Goal: Information Seeking & Learning: Learn about a topic

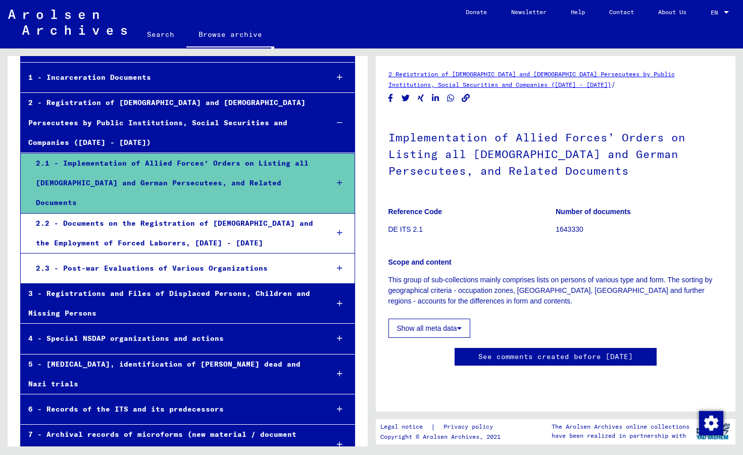
click at [227, 214] on div "2.2 - Documents on the Registration of [DEMOGRAPHIC_DATA] and the Employment of…" at bounding box center [174, 233] width 292 height 39
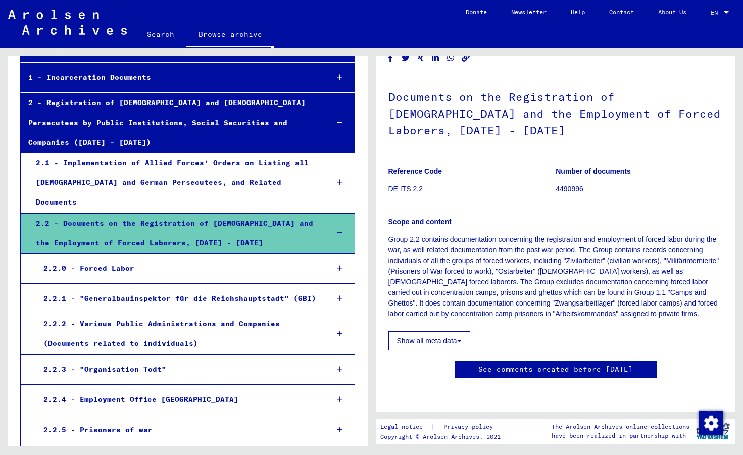
scroll to position [102, 0]
click at [461, 337] on icon at bounding box center [459, 340] width 5 height 7
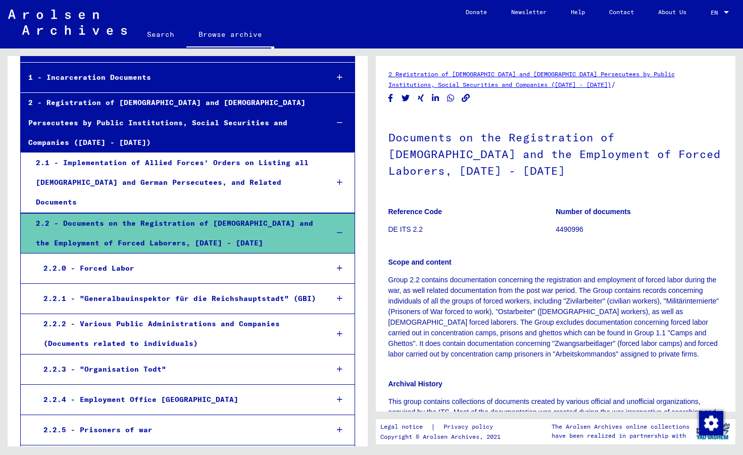
scroll to position [0, 0]
click at [213, 258] on div "2.2.0 - Forced Labor" at bounding box center [178, 268] width 284 height 20
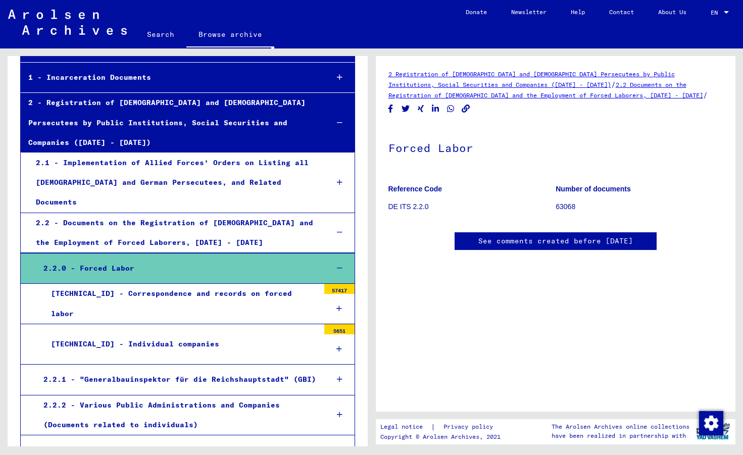
click at [231, 284] on div "[TECHNICAL_ID] - Correspondence and records on forced labor" at bounding box center [181, 303] width 276 height 39
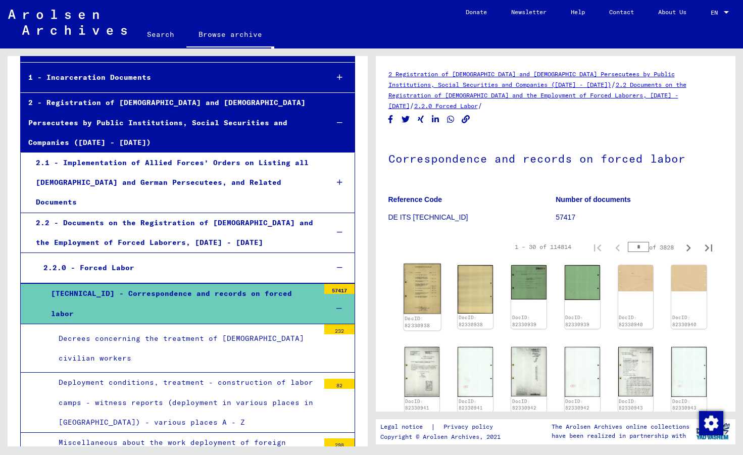
click at [426, 277] on img at bounding box center [421, 289] width 37 height 50
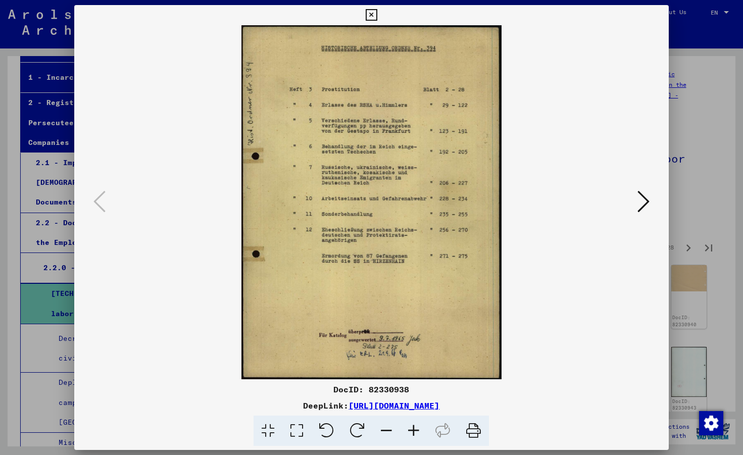
click at [414, 429] on icon at bounding box center [413, 430] width 27 height 31
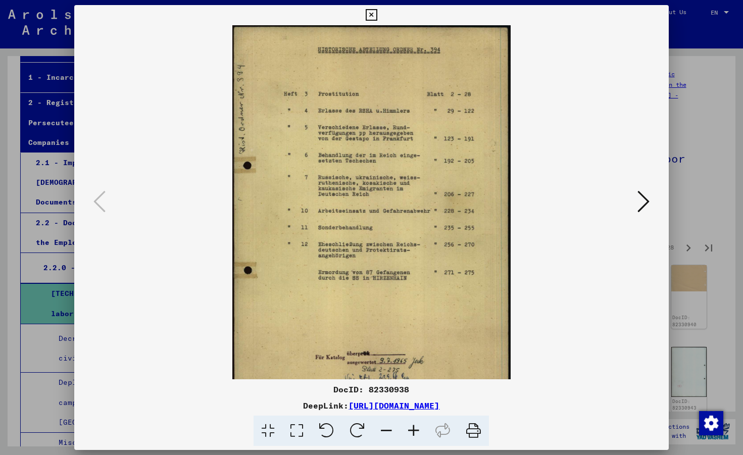
click at [414, 430] on icon at bounding box center [413, 430] width 27 height 31
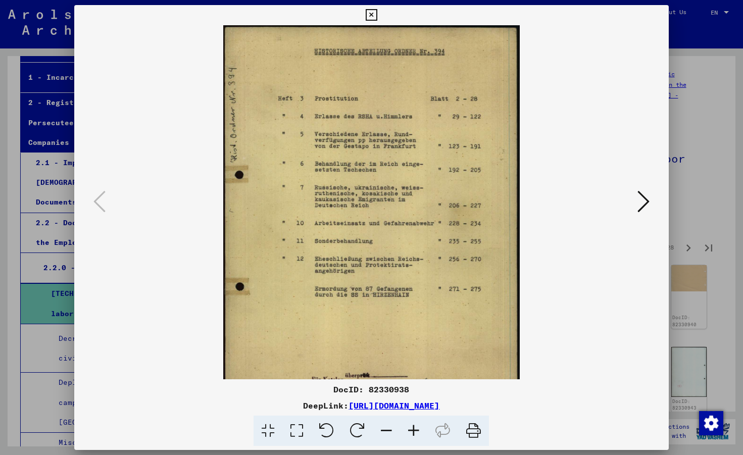
click at [414, 430] on icon at bounding box center [413, 430] width 27 height 31
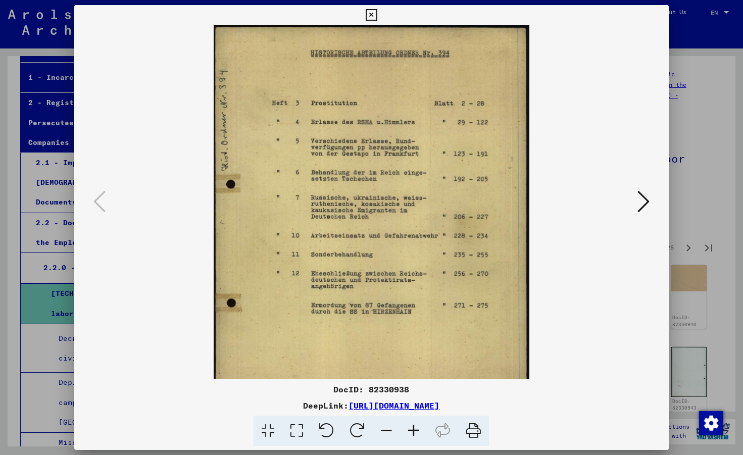
click at [414, 430] on icon at bounding box center [413, 430] width 27 height 31
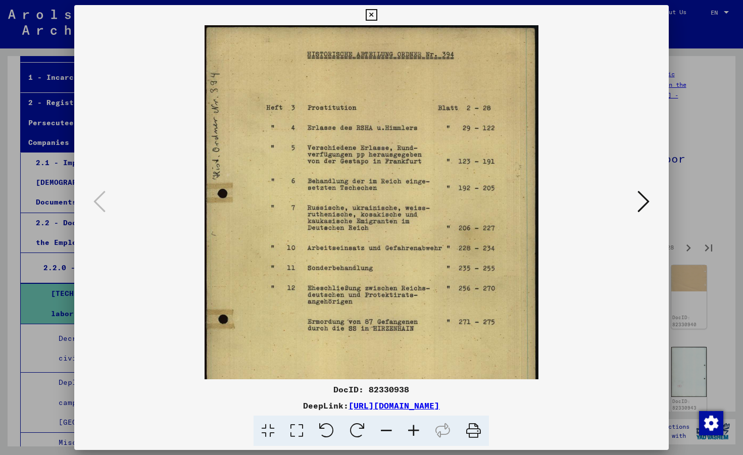
click at [414, 430] on icon at bounding box center [413, 430] width 27 height 31
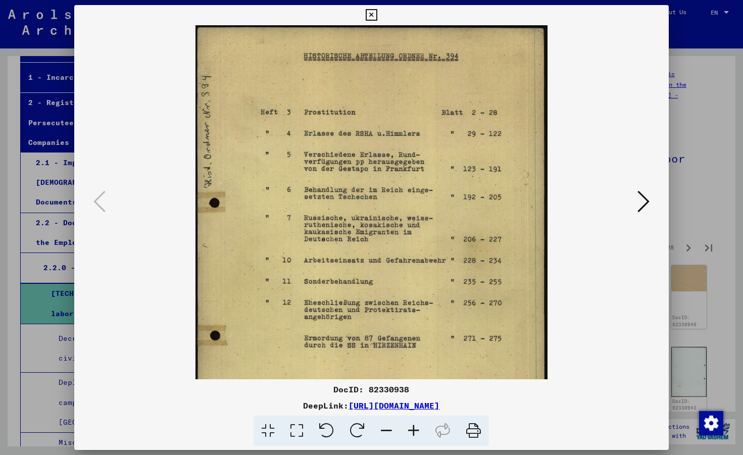
click at [414, 430] on icon at bounding box center [413, 430] width 27 height 31
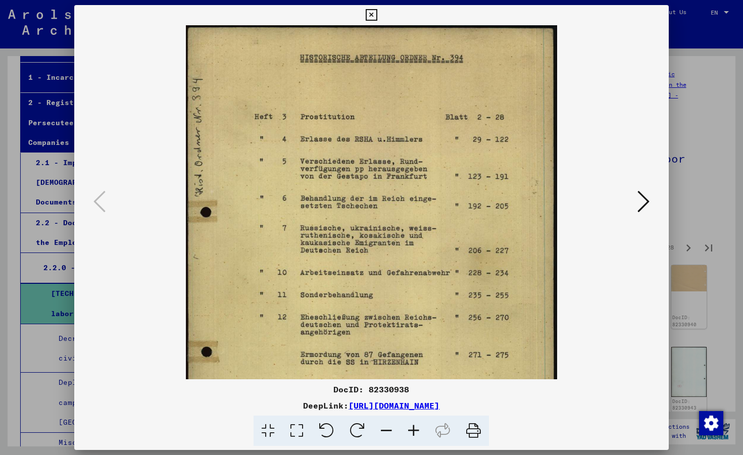
click at [644, 201] on icon at bounding box center [643, 201] width 12 height 24
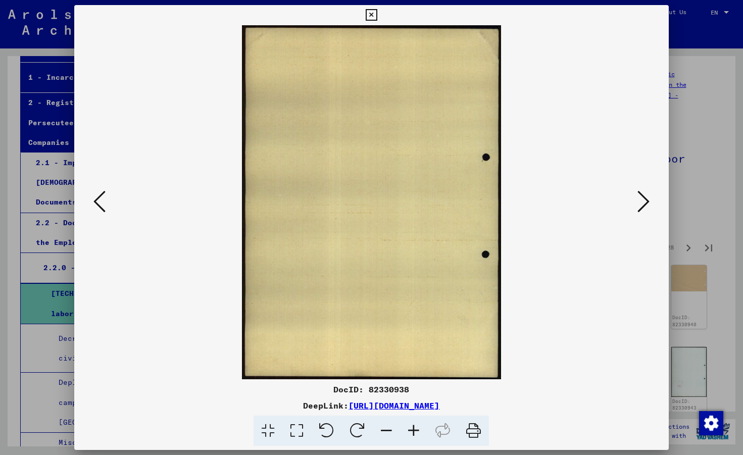
click at [644, 201] on icon at bounding box center [643, 201] width 12 height 24
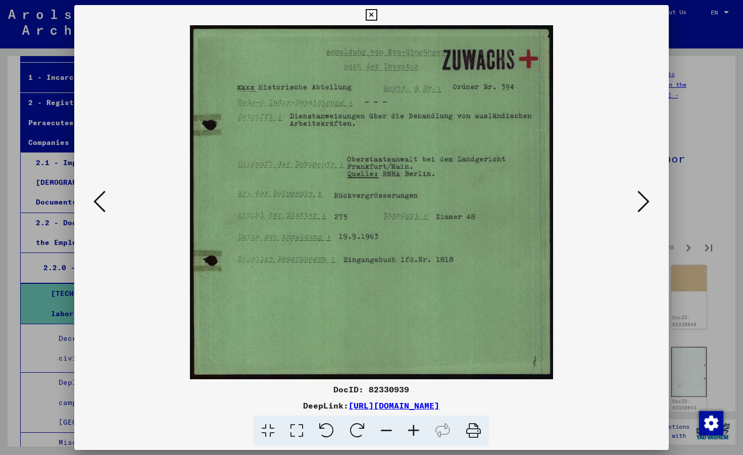
click at [644, 201] on icon at bounding box center [643, 201] width 12 height 24
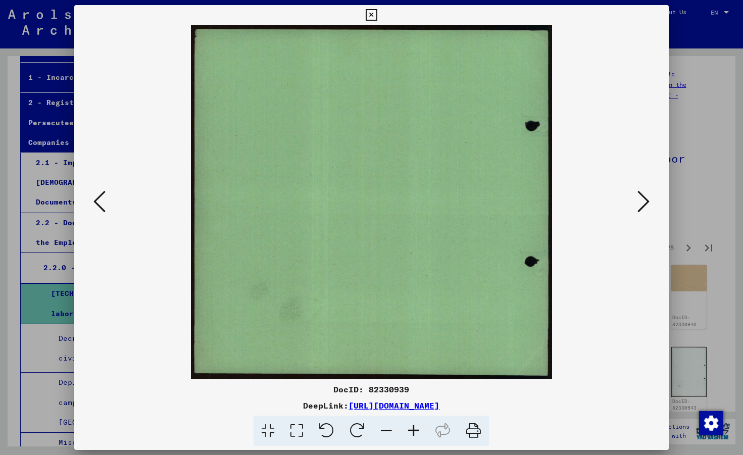
click at [644, 201] on icon at bounding box center [643, 201] width 12 height 24
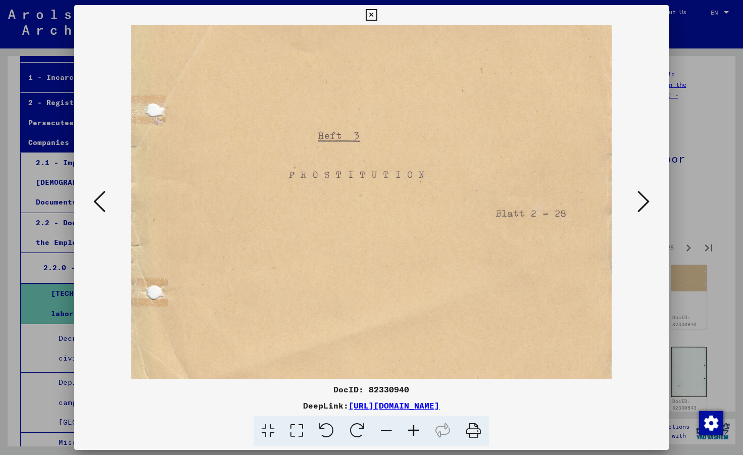
click at [644, 201] on icon at bounding box center [643, 201] width 12 height 24
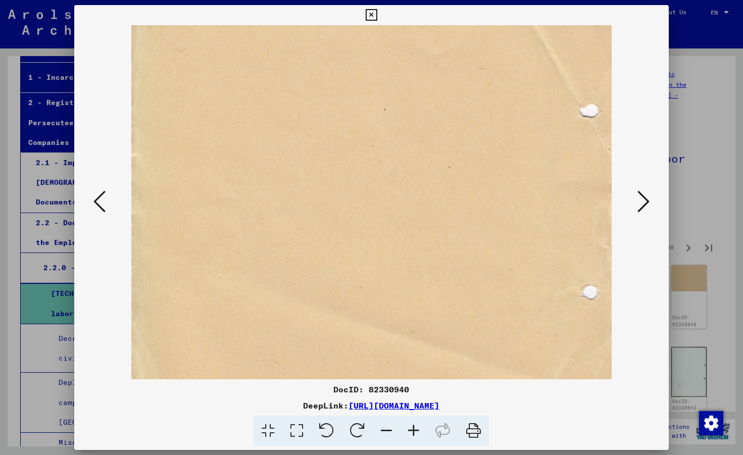
click at [644, 201] on icon at bounding box center [643, 201] width 12 height 24
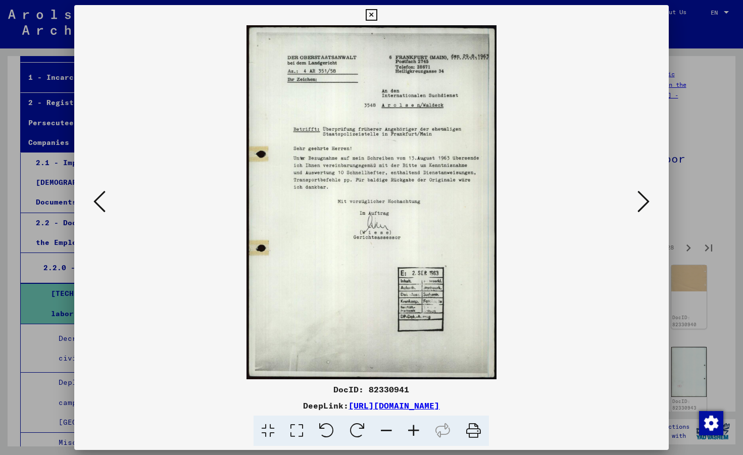
click at [415, 430] on icon at bounding box center [413, 430] width 27 height 31
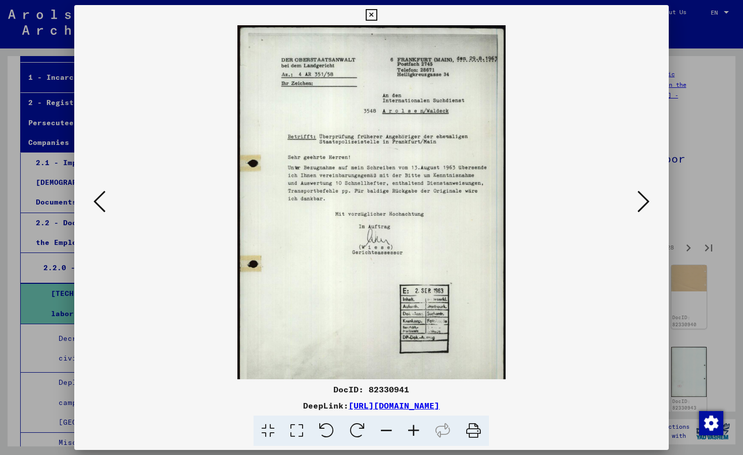
click at [415, 430] on icon at bounding box center [413, 430] width 27 height 31
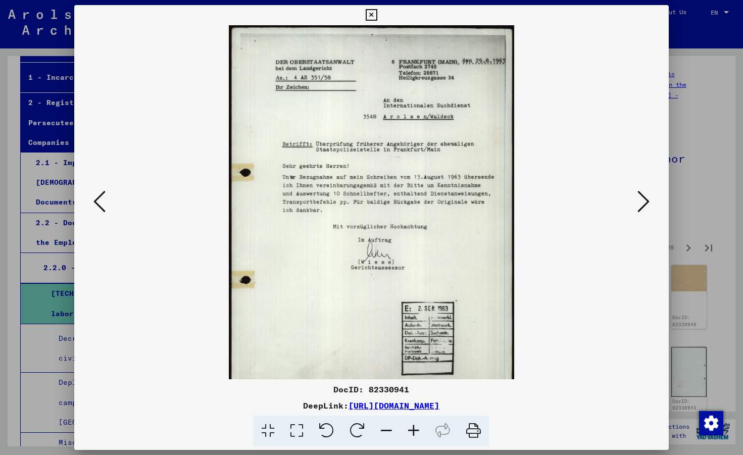
click at [415, 430] on icon at bounding box center [413, 430] width 27 height 31
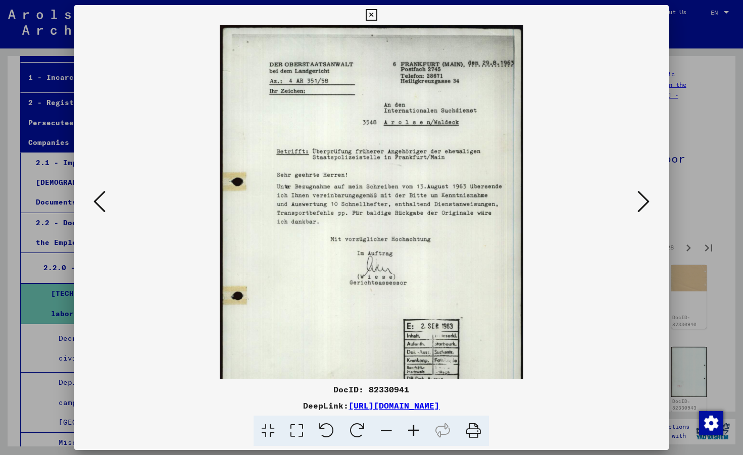
click at [415, 430] on icon at bounding box center [413, 430] width 27 height 31
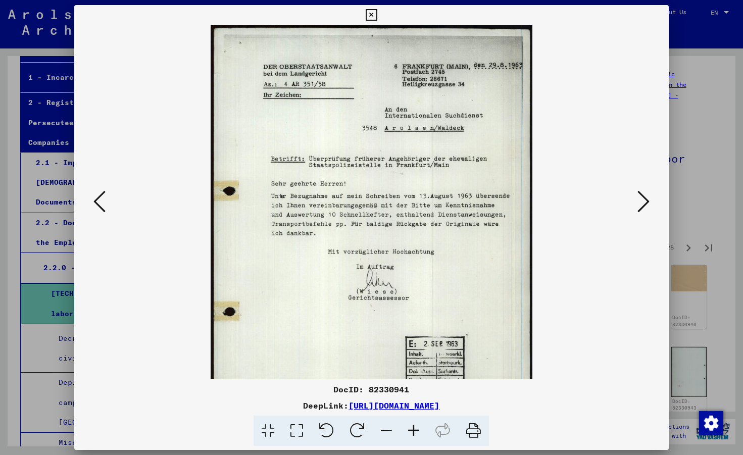
click at [415, 430] on icon at bounding box center [413, 430] width 27 height 31
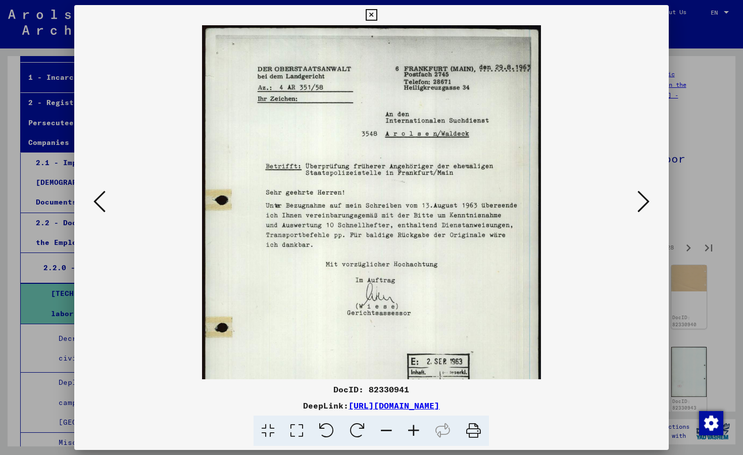
click at [415, 430] on icon at bounding box center [413, 430] width 27 height 31
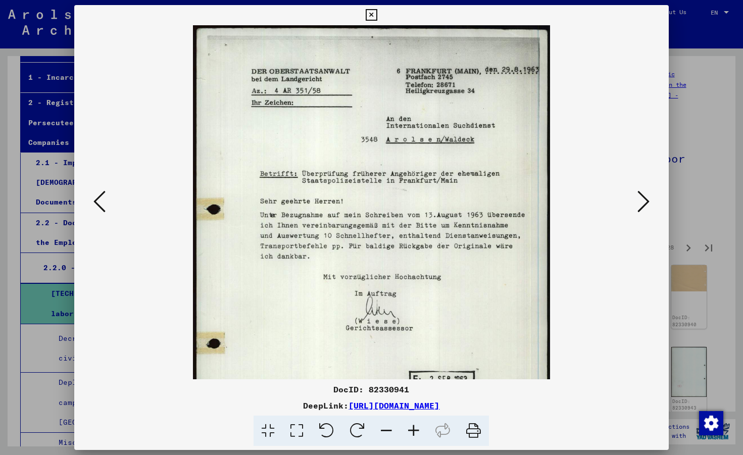
click at [415, 430] on icon at bounding box center [413, 430] width 27 height 31
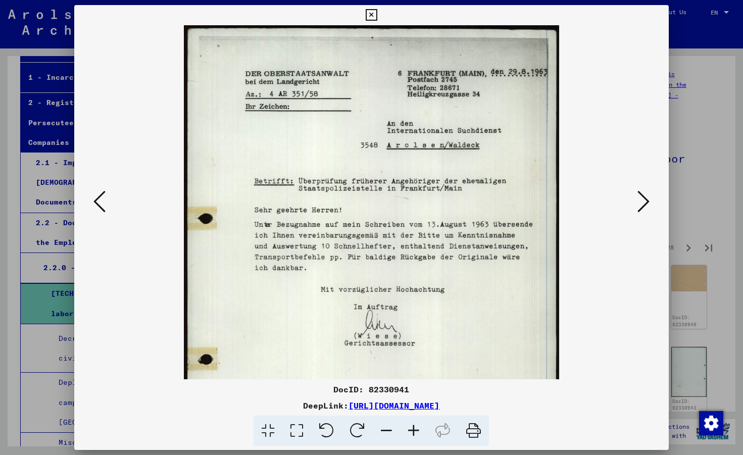
click at [642, 201] on icon at bounding box center [643, 201] width 12 height 24
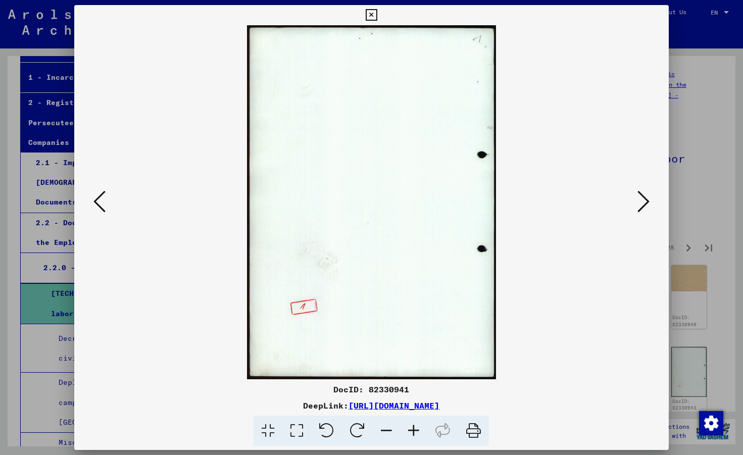
click at [642, 201] on icon at bounding box center [643, 201] width 12 height 24
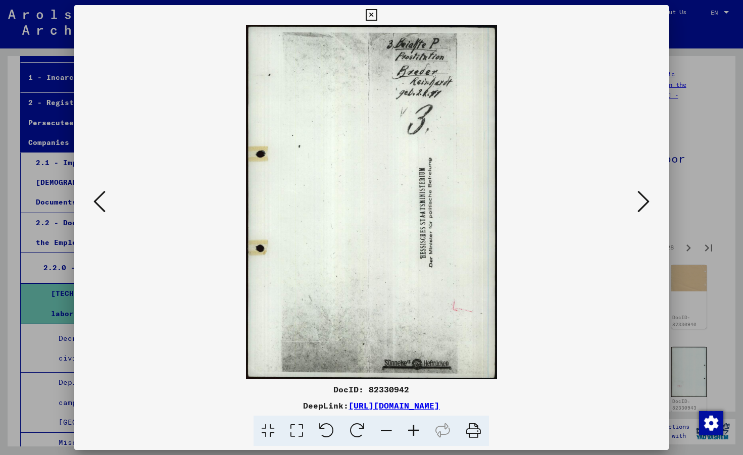
click at [642, 201] on icon at bounding box center [643, 201] width 12 height 24
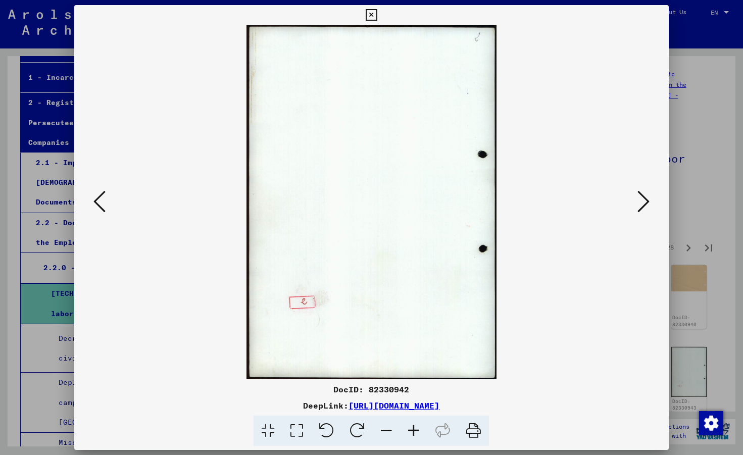
click at [642, 201] on icon at bounding box center [643, 201] width 12 height 24
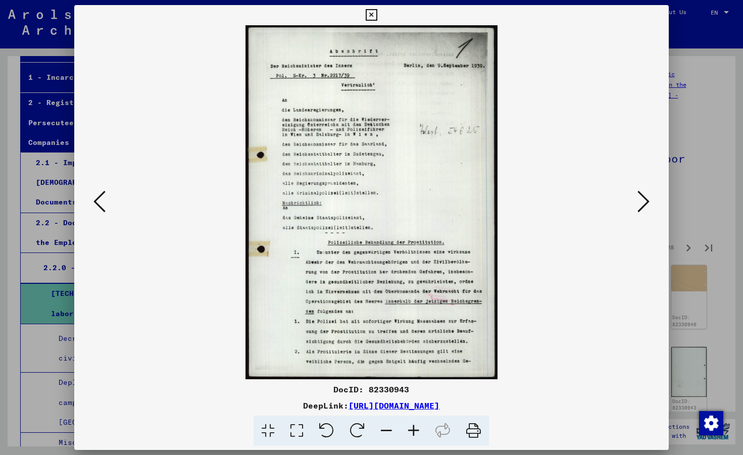
click at [642, 201] on icon at bounding box center [643, 201] width 12 height 24
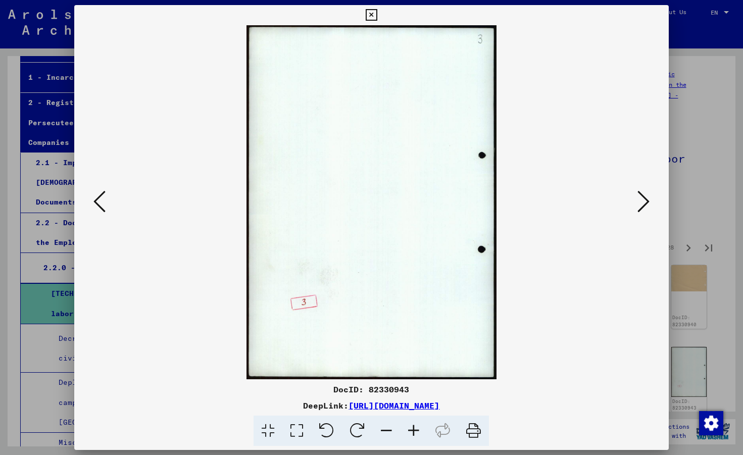
click at [642, 201] on icon at bounding box center [643, 201] width 12 height 24
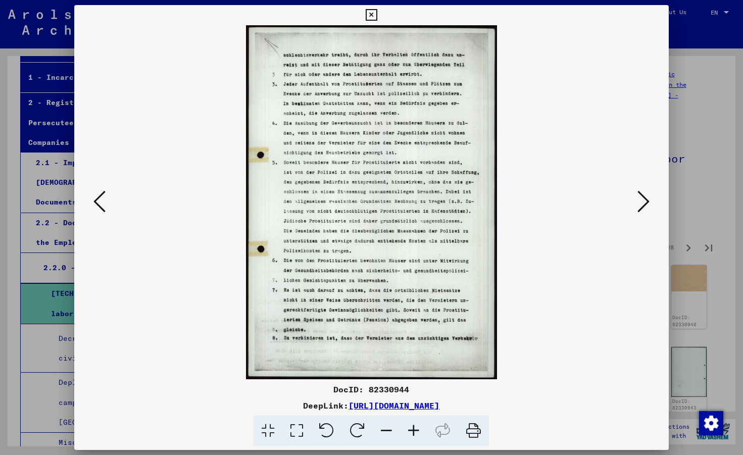
click at [642, 201] on icon at bounding box center [643, 201] width 12 height 24
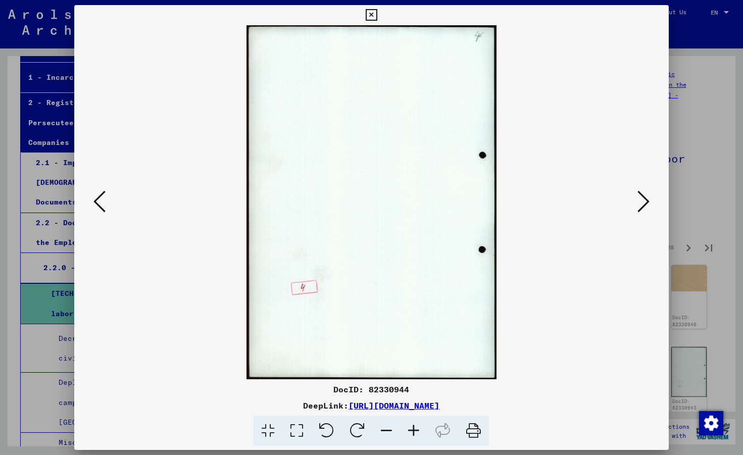
click at [642, 201] on icon at bounding box center [643, 201] width 12 height 24
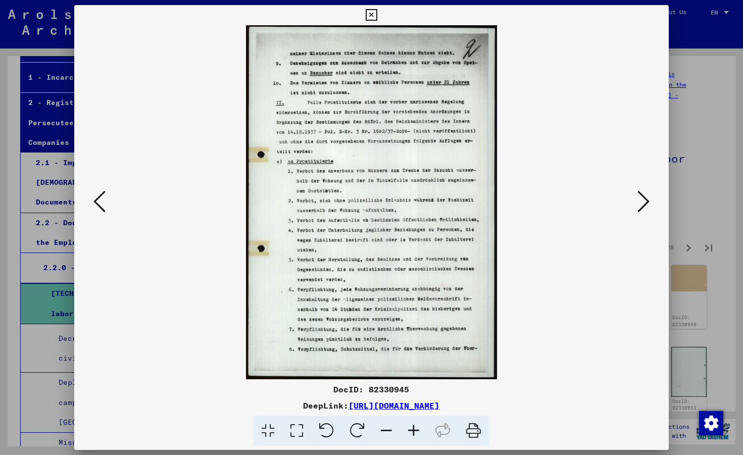
click at [642, 201] on icon at bounding box center [643, 201] width 12 height 24
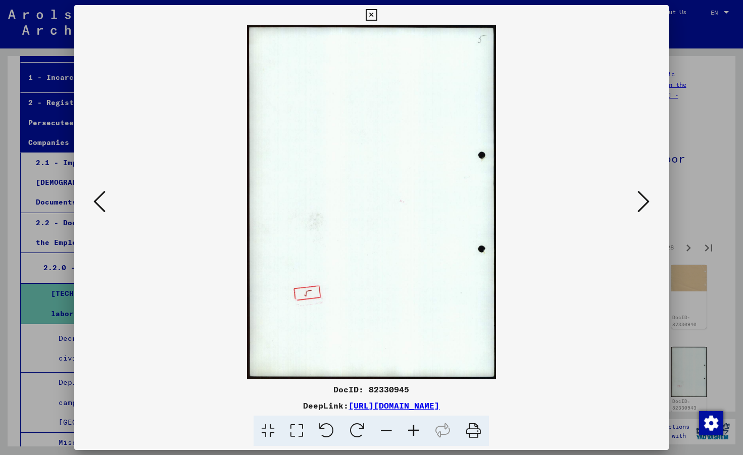
click at [642, 201] on icon at bounding box center [643, 201] width 12 height 24
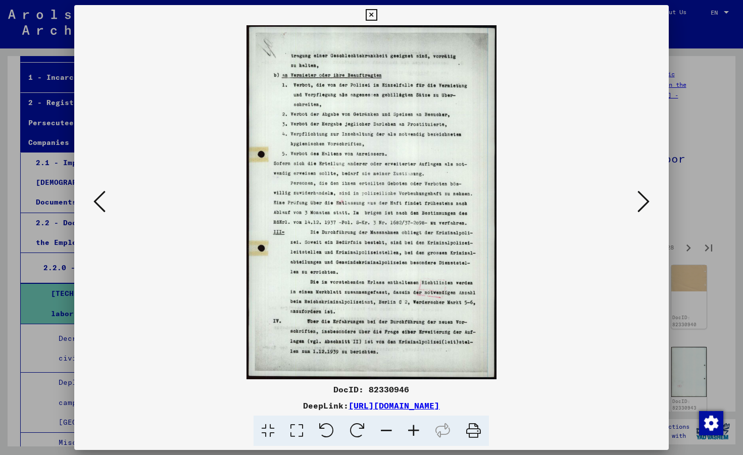
click at [642, 201] on icon at bounding box center [643, 201] width 12 height 24
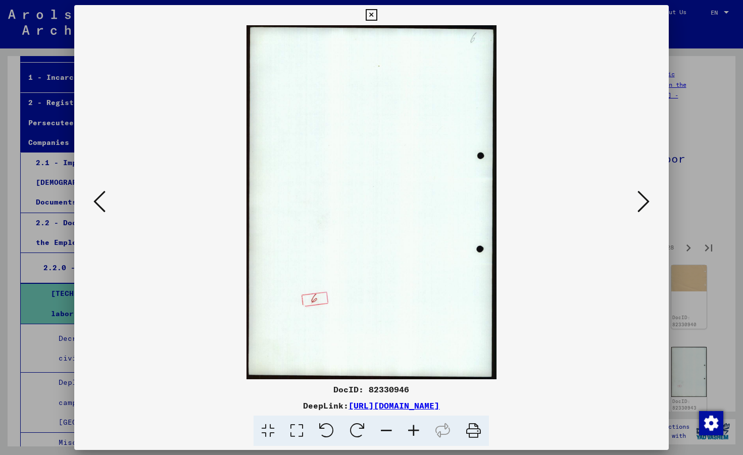
click at [642, 201] on icon at bounding box center [643, 201] width 12 height 24
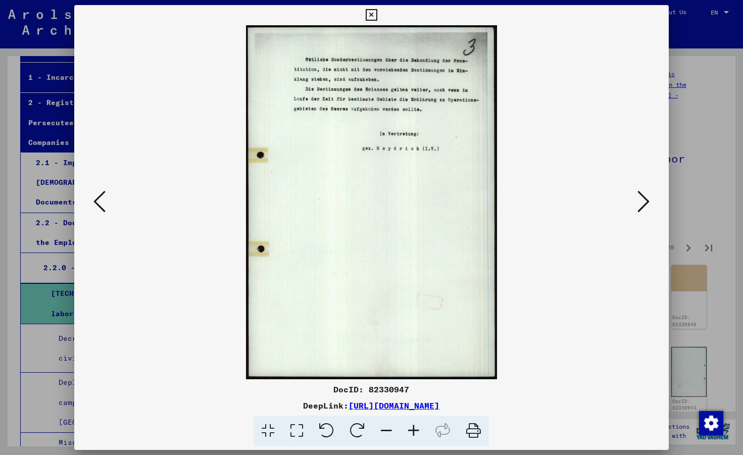
click at [642, 201] on icon at bounding box center [643, 201] width 12 height 24
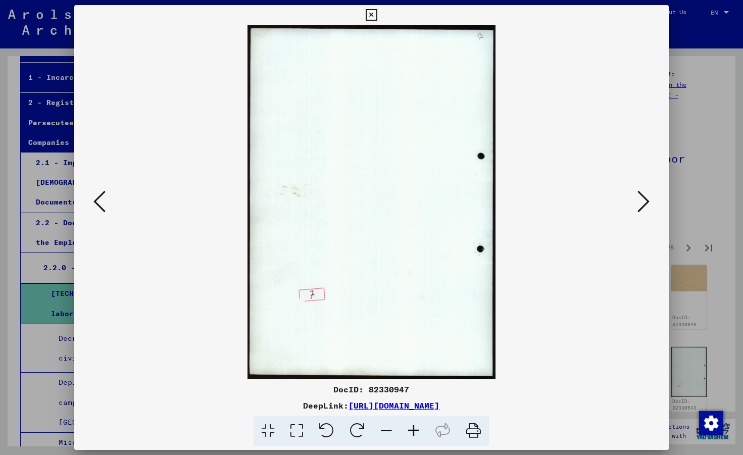
click at [642, 201] on icon at bounding box center [643, 201] width 12 height 24
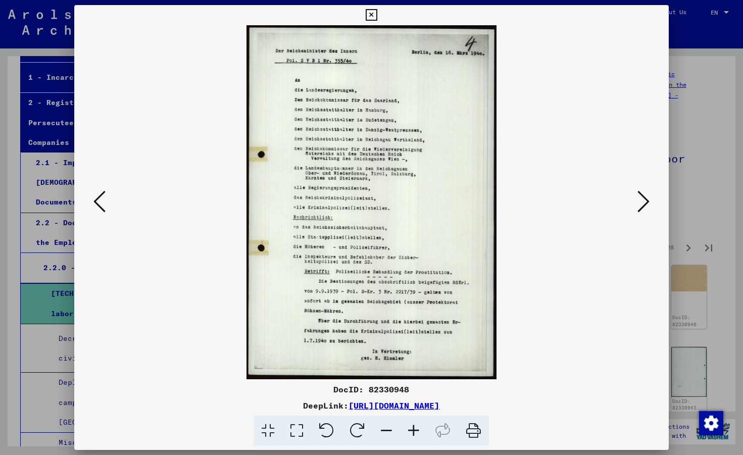
click at [642, 201] on icon at bounding box center [643, 201] width 12 height 24
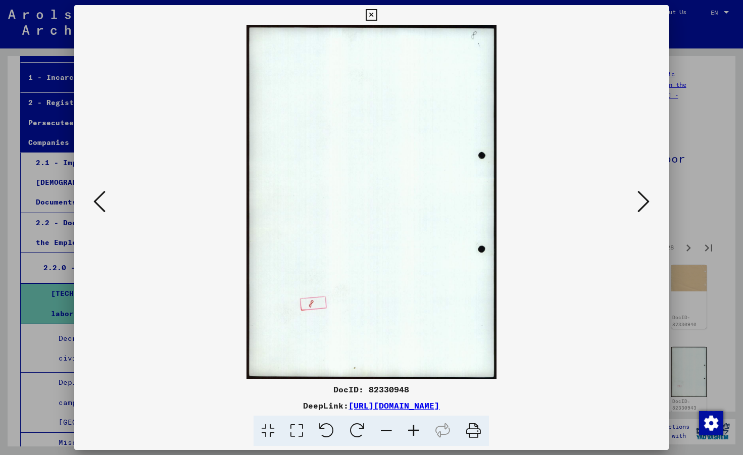
click at [642, 201] on icon at bounding box center [643, 201] width 12 height 24
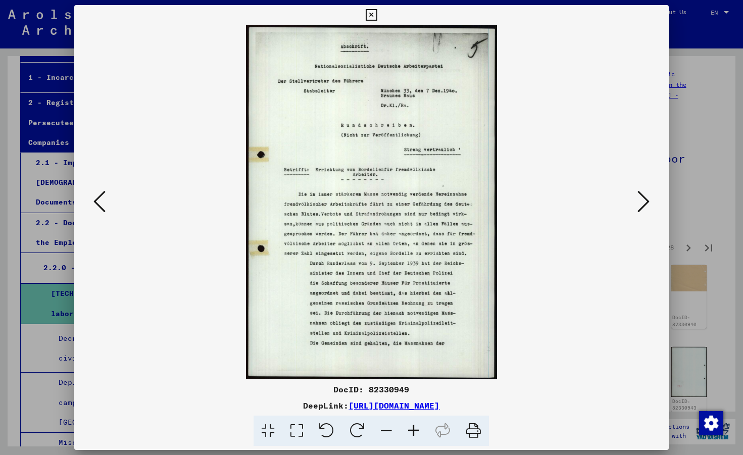
click at [642, 201] on icon at bounding box center [643, 201] width 12 height 24
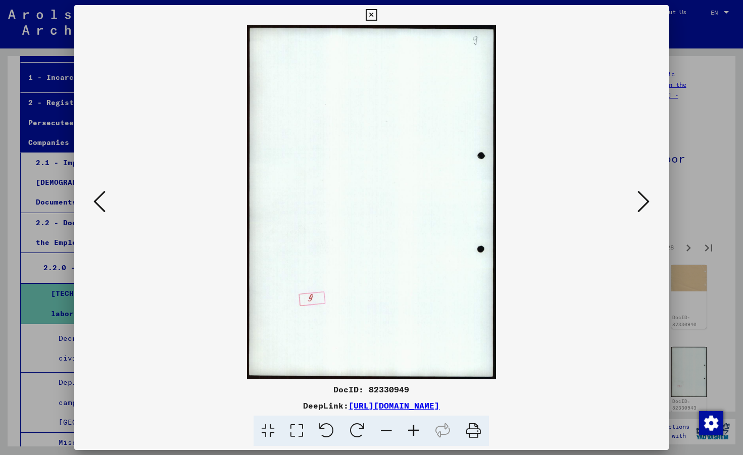
click at [642, 201] on icon at bounding box center [643, 201] width 12 height 24
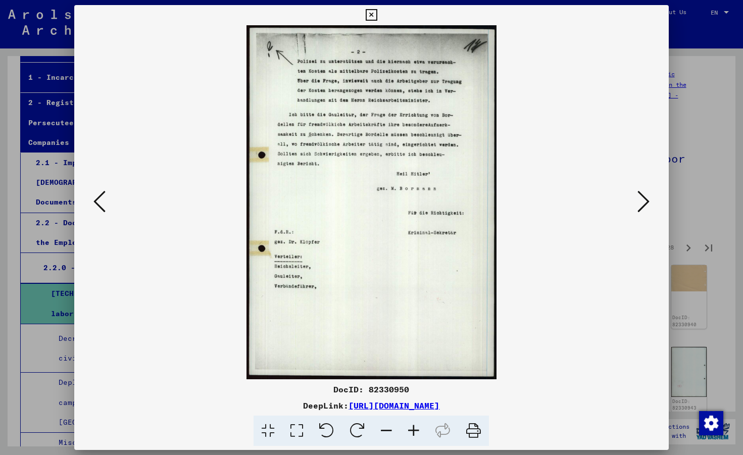
click at [377, 14] on icon at bounding box center [372, 15] width 12 height 12
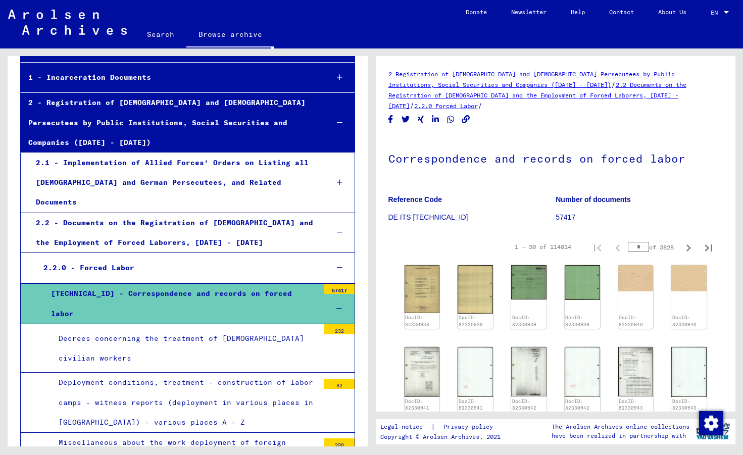
click at [202, 213] on div "2.2 - Documents on the Registration of [DEMOGRAPHIC_DATA] and the Employment of…" at bounding box center [174, 232] width 292 height 39
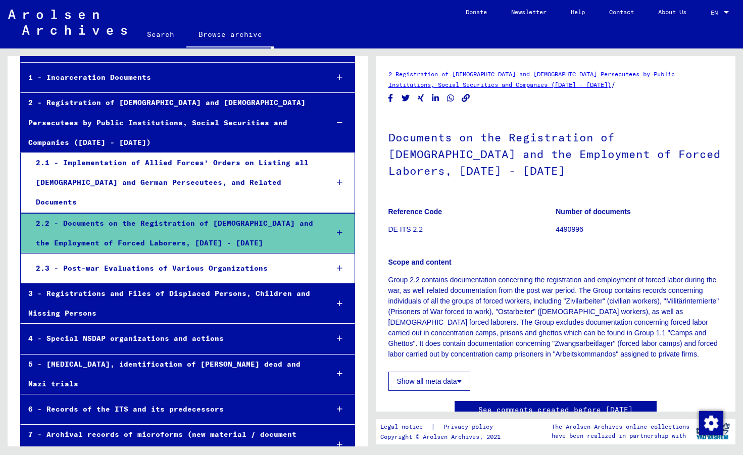
click at [209, 284] on div "3 - Registrations and Files of Displaced Persons, Children and Missing Persons" at bounding box center [170, 303] width 299 height 39
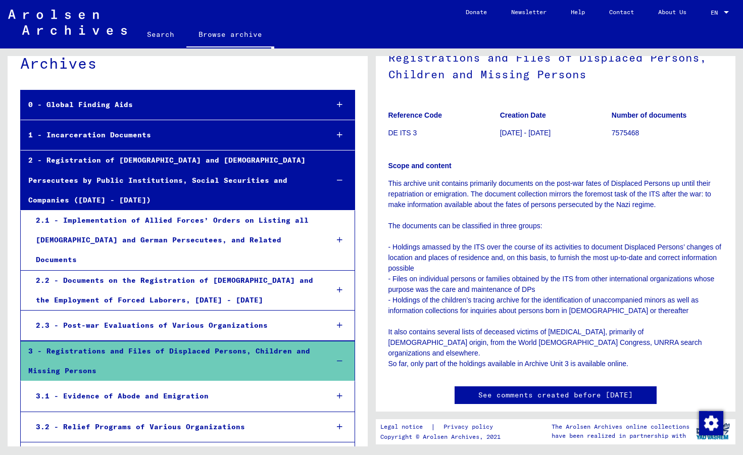
scroll to position [42, 0]
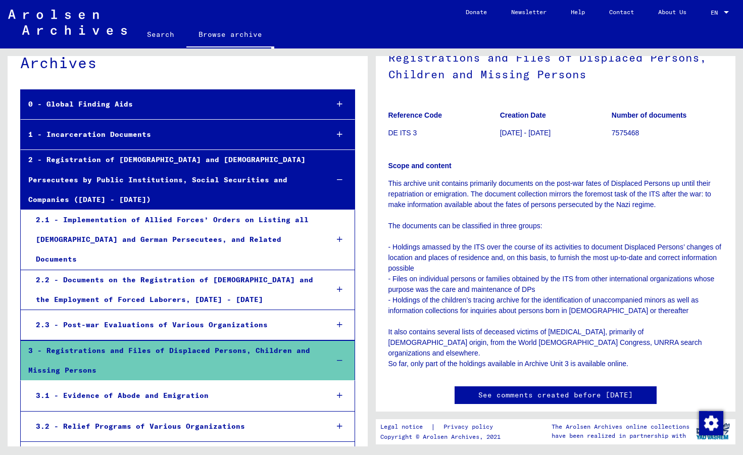
click at [337, 132] on icon at bounding box center [340, 134] width 6 height 7
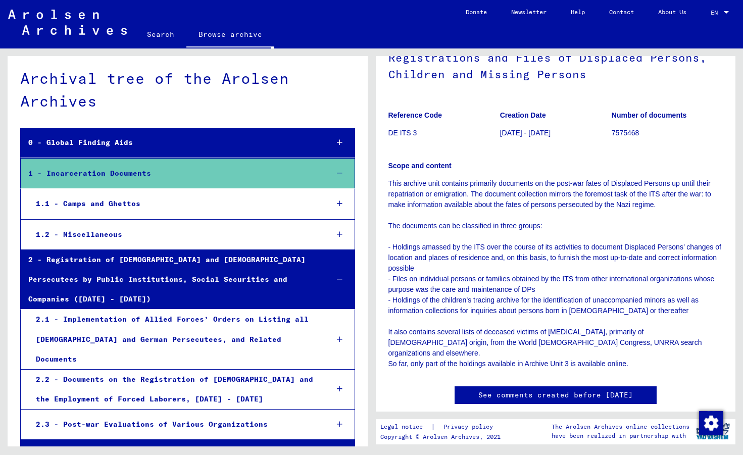
scroll to position [6, 0]
